Goal: Answer question/provide support: Answer question/provide support

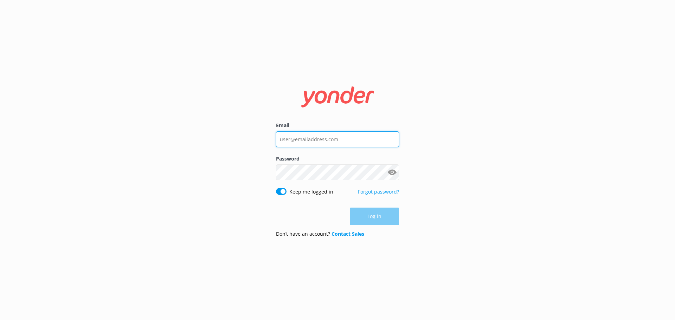
type input "[EMAIL_ADDRESS][DOMAIN_NAME]"
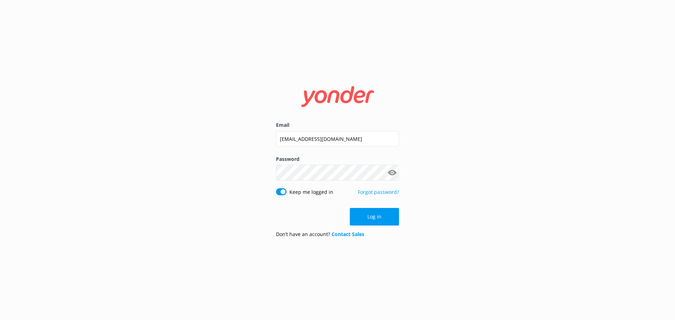
click at [375, 221] on div "Log in" at bounding box center [337, 217] width 123 height 18
click at [387, 216] on button "Log in" at bounding box center [374, 217] width 49 height 18
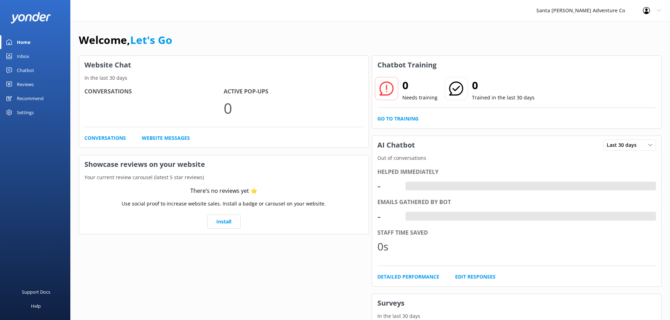
click at [17, 58] on link "Inbox" at bounding box center [35, 56] width 70 height 14
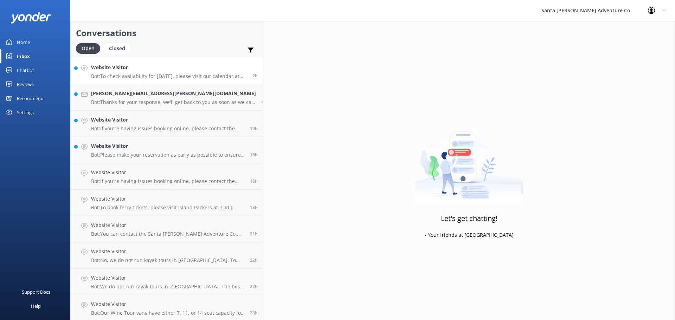
click at [139, 77] on p "Bot: To check availability for [DATE], please visit our calendar at [URL][DOMAI…" at bounding box center [169, 76] width 156 height 6
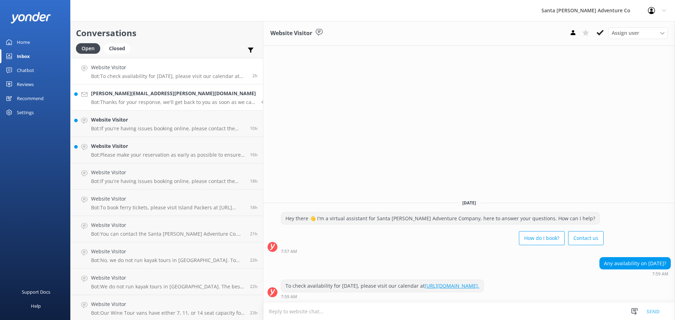
click at [138, 97] on h4 "[PERSON_NAME][EMAIL_ADDRESS][PERSON_NAME][DOMAIN_NAME]" at bounding box center [173, 94] width 165 height 8
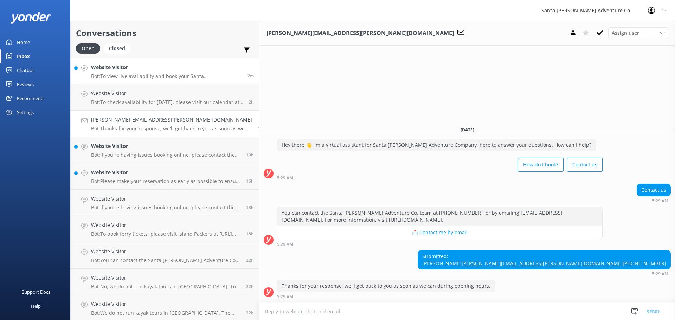
click at [123, 74] on p "Bot: To view live availability and book your Santa [PERSON_NAME] Adventure tour…" at bounding box center [166, 76] width 151 height 6
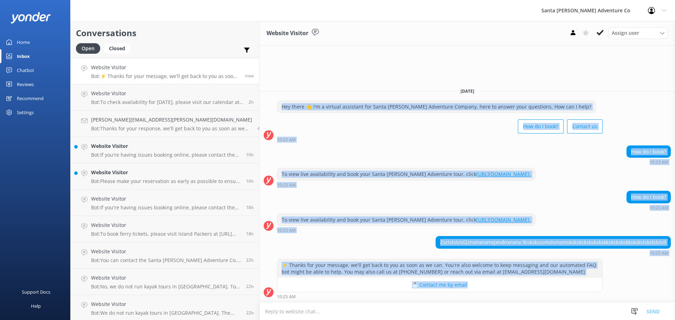
drag, startPoint x: 605, startPoint y: 288, endPoint x: 224, endPoint y: 102, distance: 424.0
click at [260, 102] on div "[DATE] Hey there 👋 I'm a virtual assistant for Santa [PERSON_NAME] Adventure Co…" at bounding box center [468, 192] width 416 height 221
click at [277, 129] on div "How do I book? Contact us" at bounding box center [440, 127] width 326 height 20
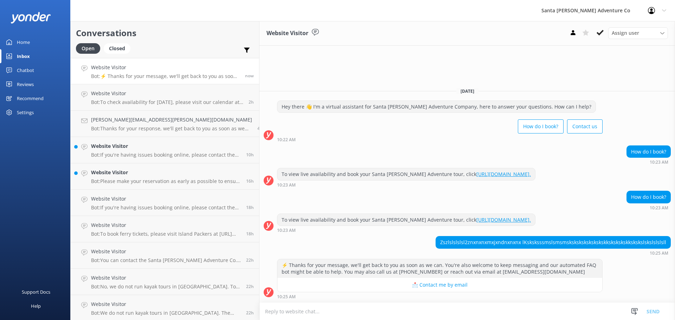
click at [370, 310] on textarea at bounding box center [468, 311] width 416 height 17
type textarea "Hey there"
click at [657, 313] on button "Send" at bounding box center [653, 312] width 26 height 18
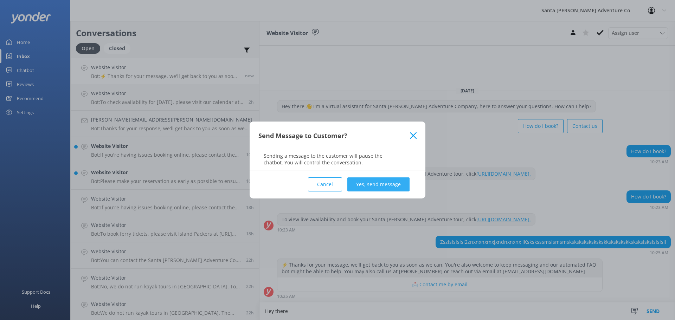
click at [384, 180] on button "Yes, send message" at bounding box center [378, 185] width 62 height 14
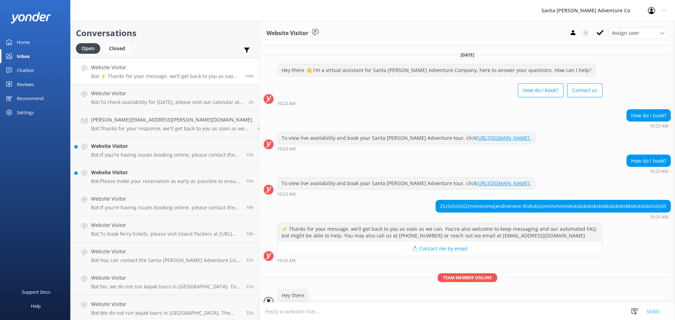
scroll to position [9, 0]
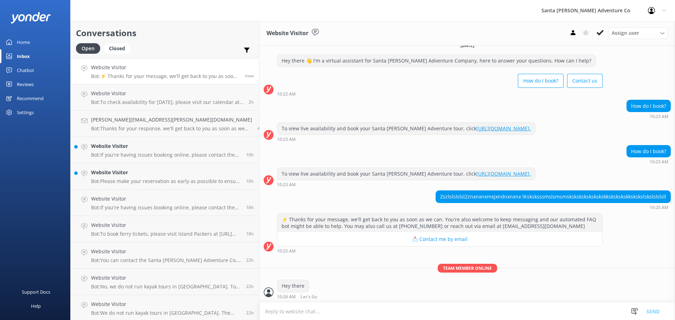
click at [278, 316] on textarea at bounding box center [468, 311] width 416 height 17
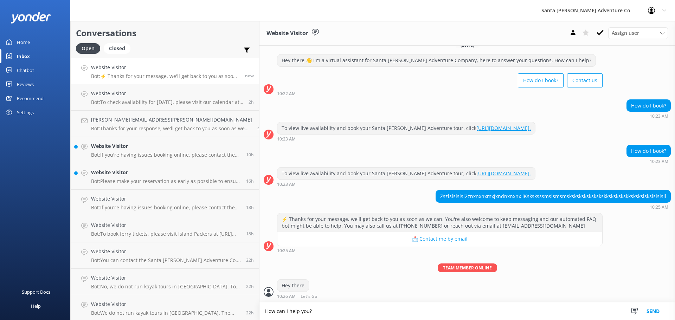
type textarea "How can I help you?"
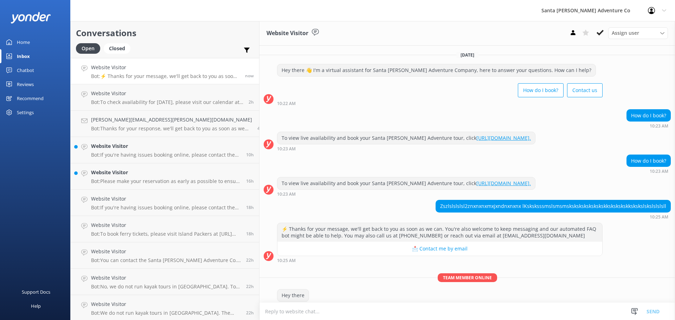
scroll to position [24, 0]
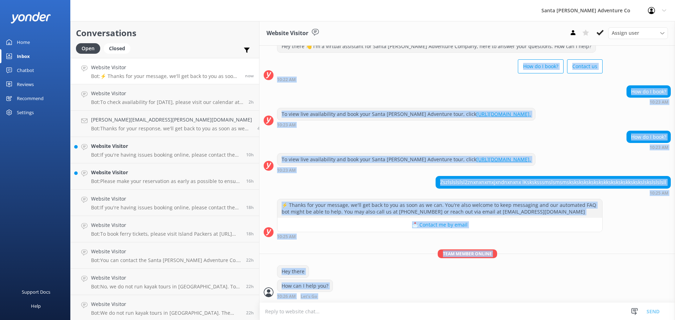
drag, startPoint x: 318, startPoint y: 294, endPoint x: 220, endPoint y: 60, distance: 254.0
click at [260, 60] on div "[DATE] Hey there 👋 I'm a virtual assistant for Santa [PERSON_NAME] Adventure Co…" at bounding box center [468, 162] width 416 height 281
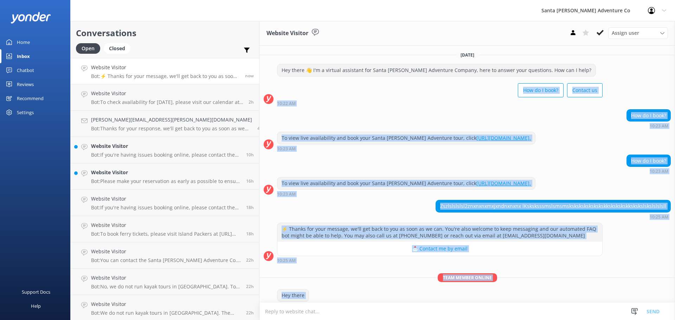
click at [277, 96] on div "How do I book? Contact us" at bounding box center [440, 91] width 326 height 20
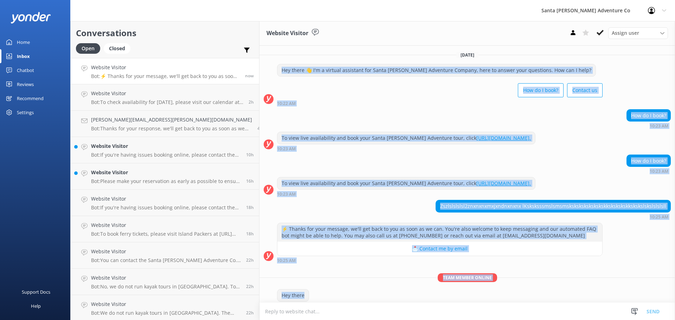
scroll to position [24, 0]
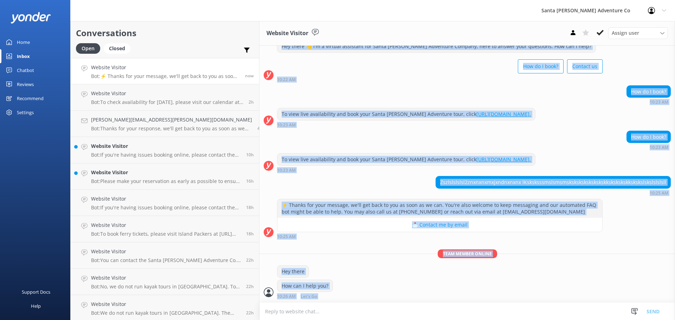
drag, startPoint x: 227, startPoint y: 64, endPoint x: 314, endPoint y: 320, distance: 270.3
click at [314, 320] on div "Website Visitor Assign user Will [PERSON_NAME] [PERSON_NAME] Let's Go Gabe [DAT…" at bounding box center [468, 170] width 416 height 299
click at [315, 279] on div "Hey there" at bounding box center [468, 272] width 416 height 14
